Goal: Task Accomplishment & Management: Manage account settings

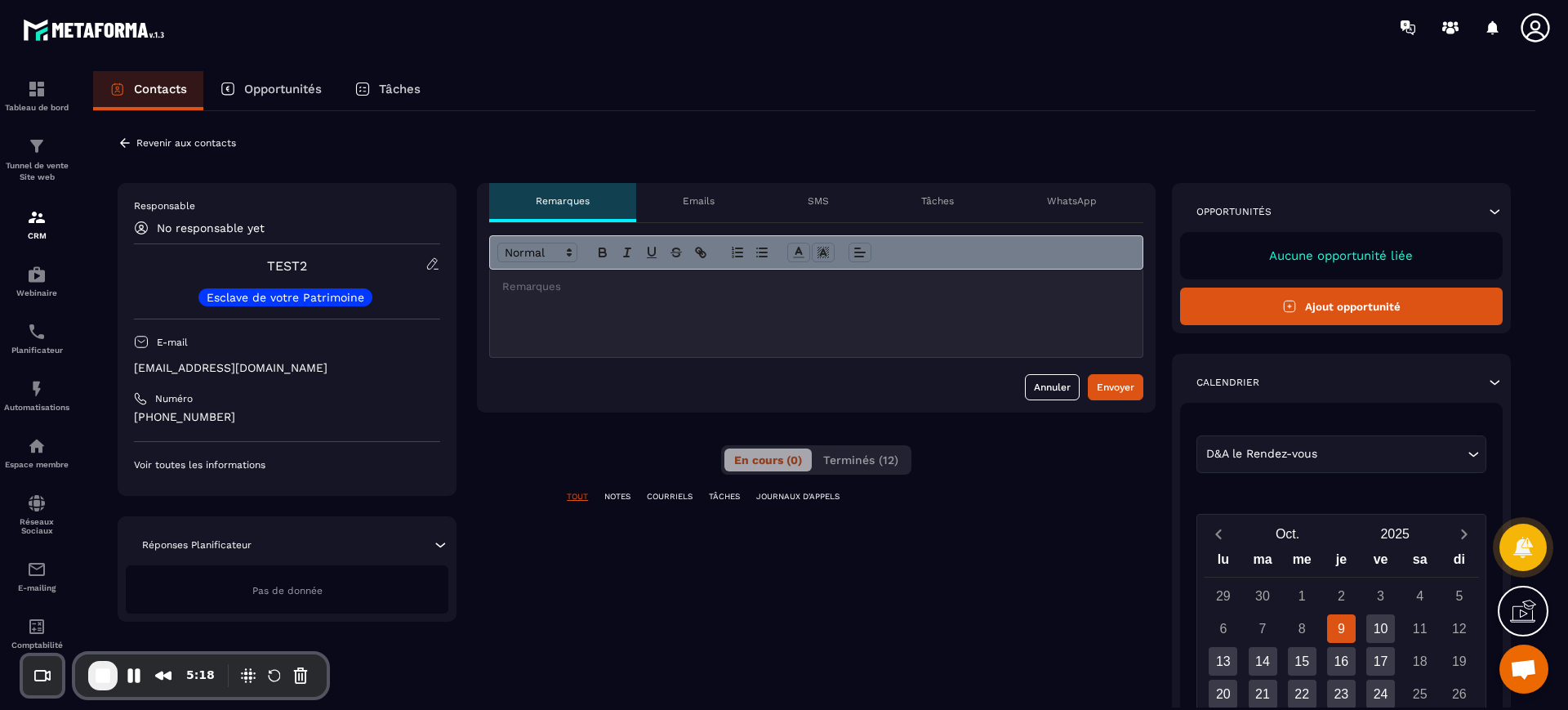
click at [123, 138] on icon at bounding box center [125, 143] width 15 height 15
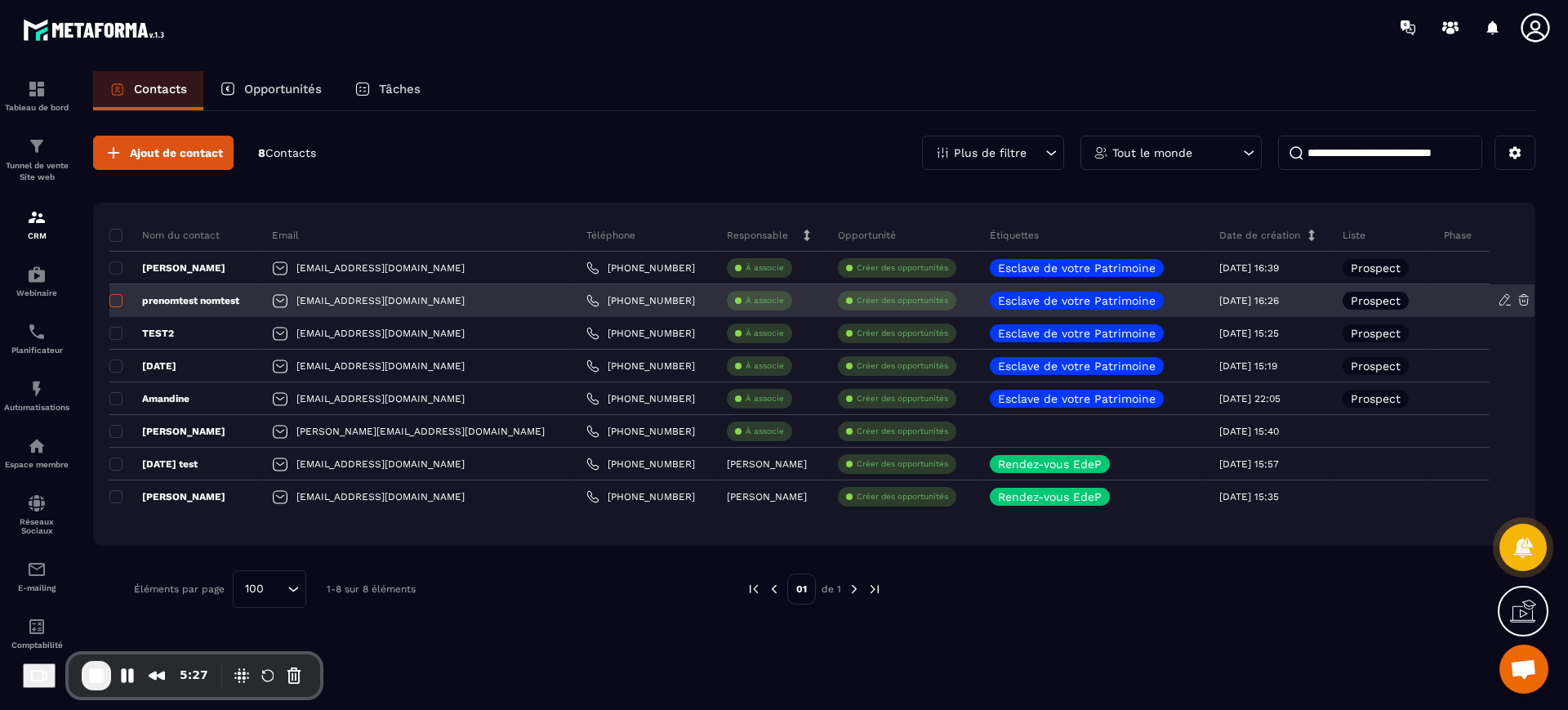
click at [120, 299] on span at bounding box center [116, 300] width 13 height 13
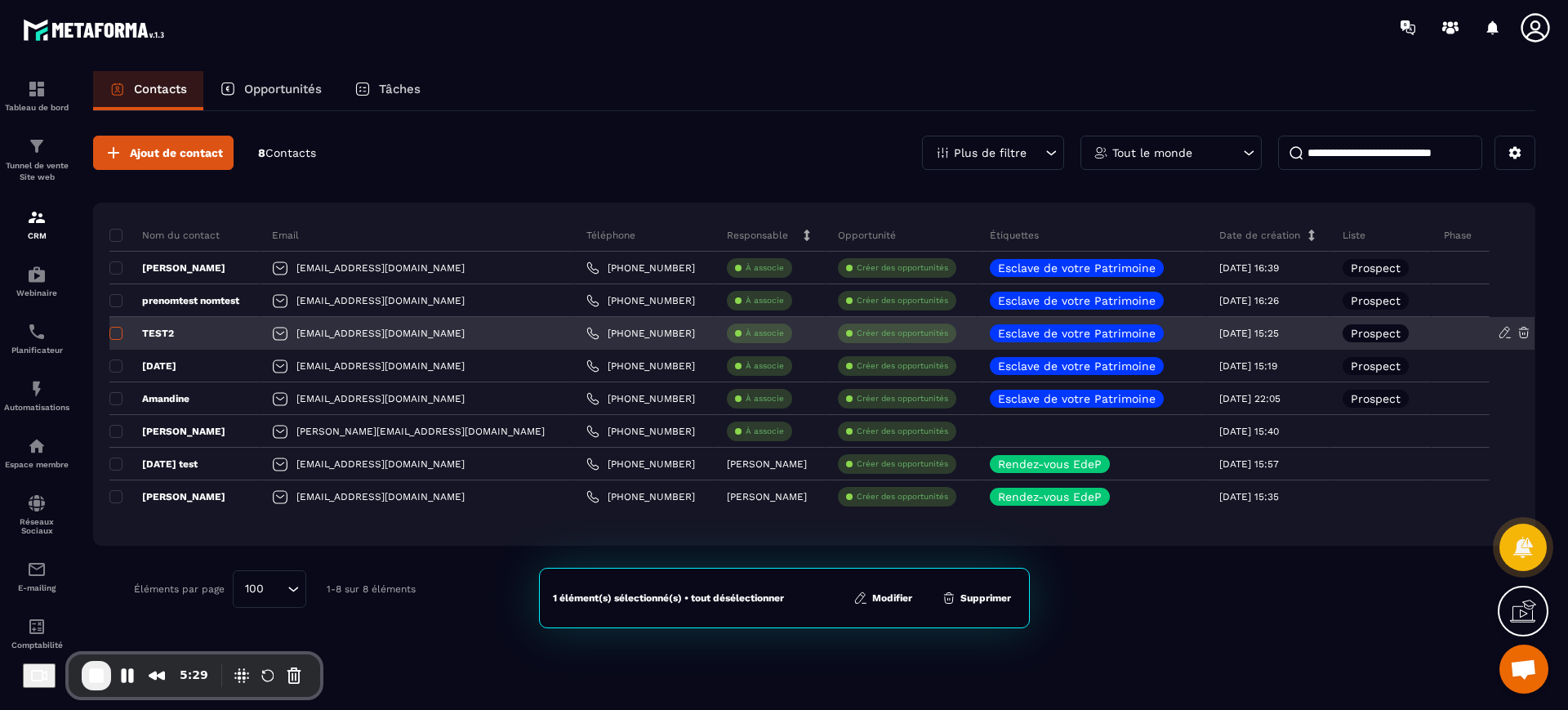
click at [120, 331] on span at bounding box center [116, 333] width 13 height 13
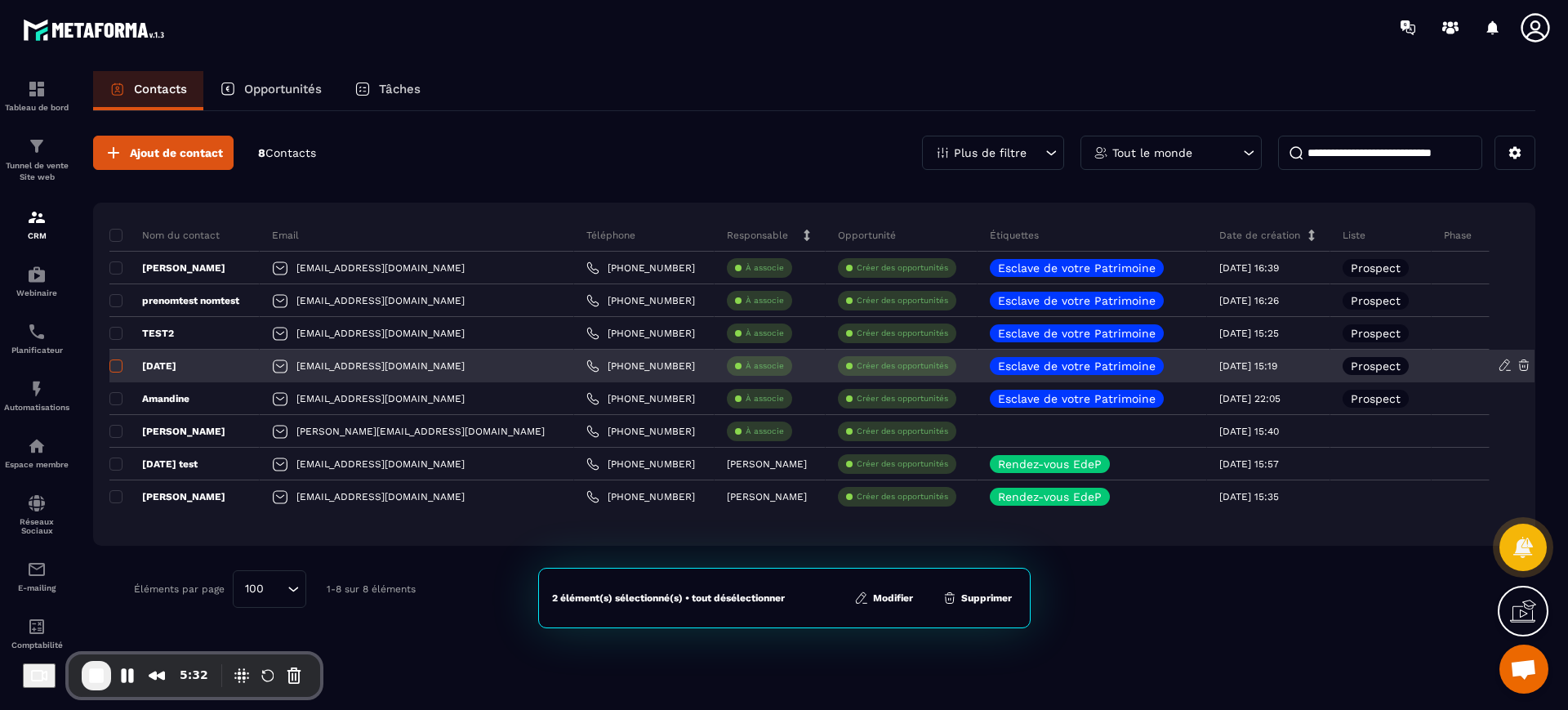
click at [109, 363] on span at bounding box center [116, 366] width 13 height 13
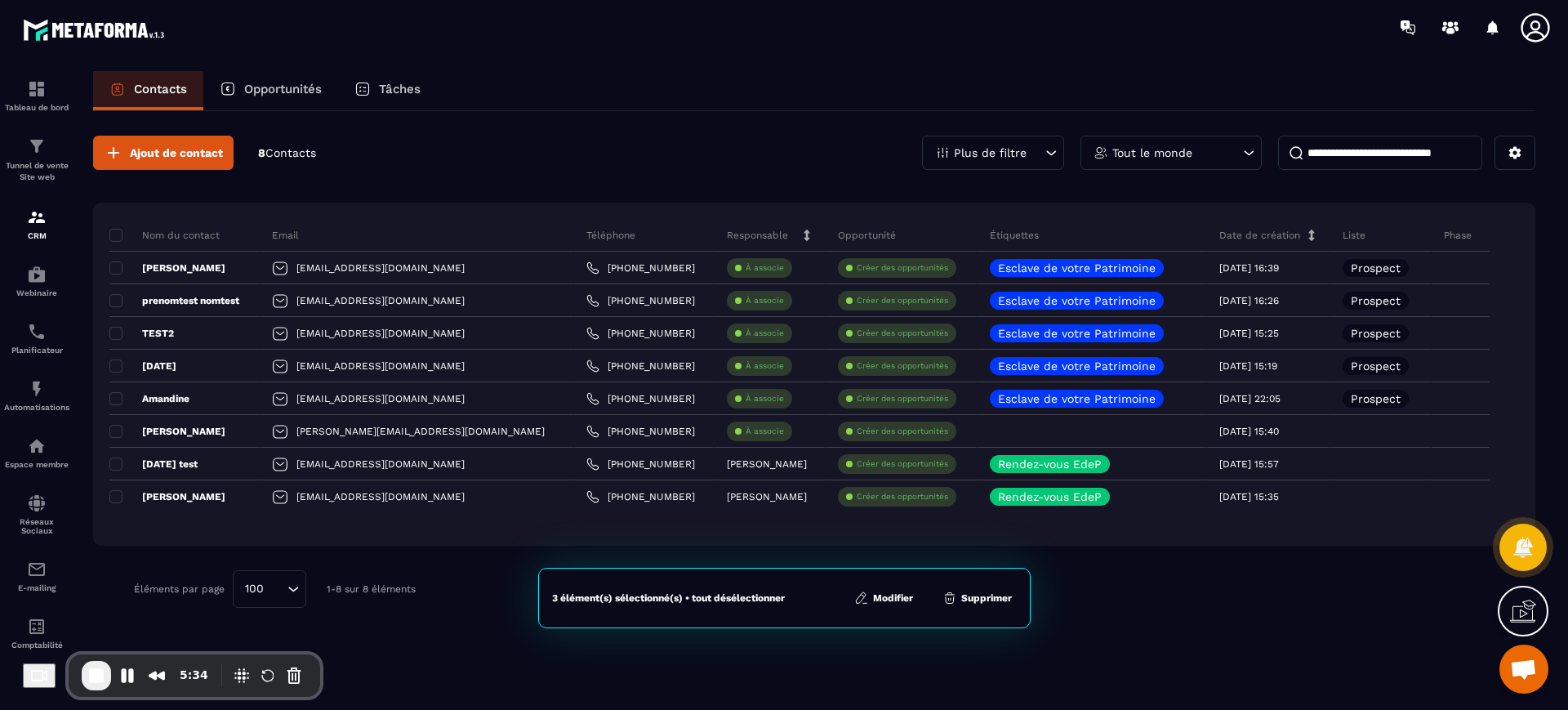
click at [993, 598] on button "Supprimer" at bounding box center [977, 597] width 79 height 16
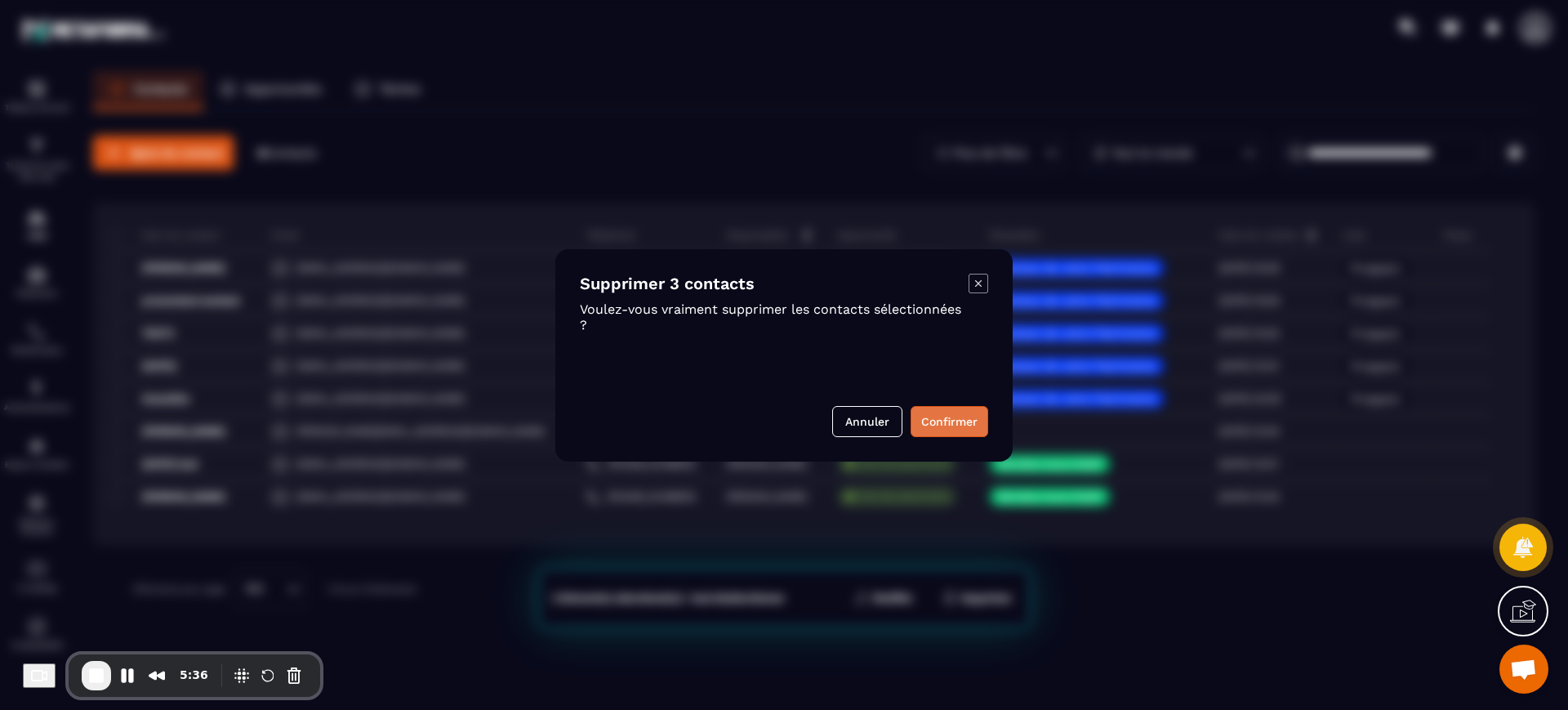
click at [952, 417] on button "Confirmer" at bounding box center [949, 421] width 77 height 31
